Goal: Information Seeking & Learning: Learn about a topic

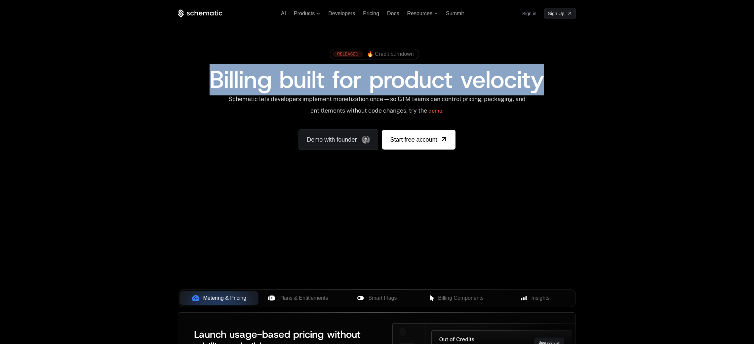
drag, startPoint x: 539, startPoint y: 81, endPoint x: 207, endPoint y: 75, distance: 332.2
click at [207, 75] on div "Billing built for product velocity" at bounding box center [377, 80] width 398 height 24
copy span "Billing built for product velocity"
click at [628, 139] on div "AI Products Developers Pricing Docs Resources Summit Sign in Sign Up RELEASED 🔥…" at bounding box center [377, 99] width 754 height 198
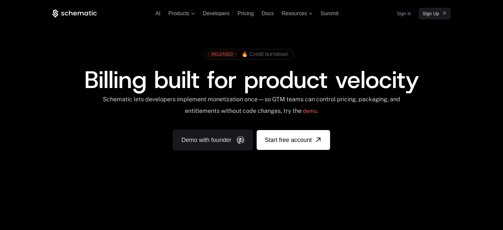
click at [255, 53] on span "🔥 Credit burndown" at bounding box center [264, 54] width 47 height 6
